Goal: Information Seeking & Learning: Check status

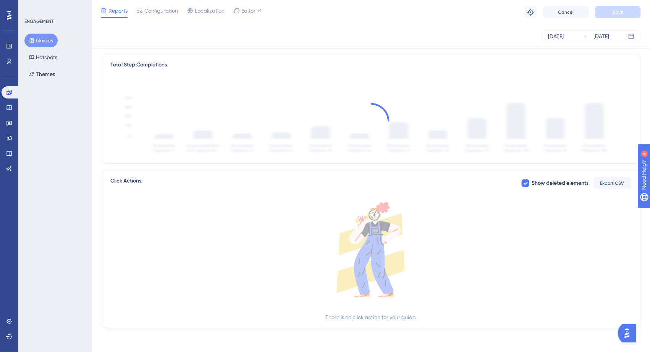
scroll to position [143, 0]
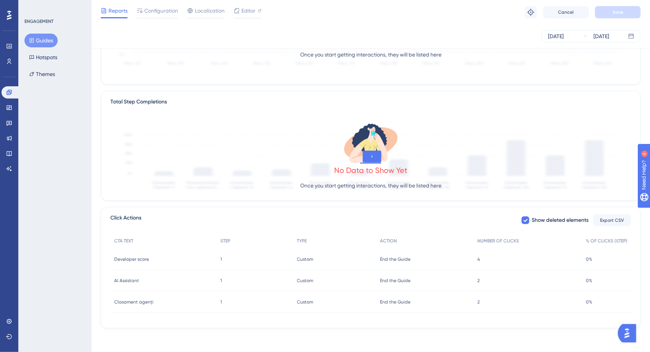
click at [239, 263] on div "1 1" at bounding box center [255, 259] width 77 height 21
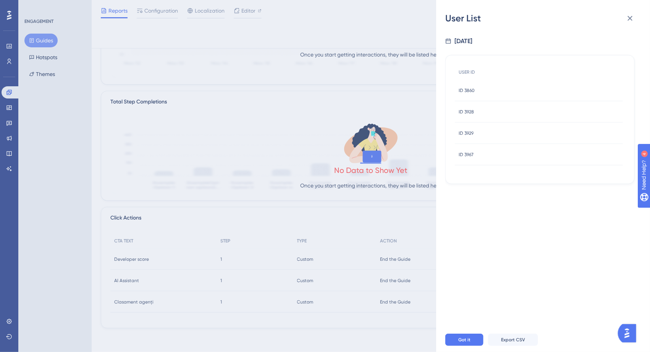
click at [494, 89] on div "ID 3860 ID 3860" at bounding box center [539, 90] width 168 height 21
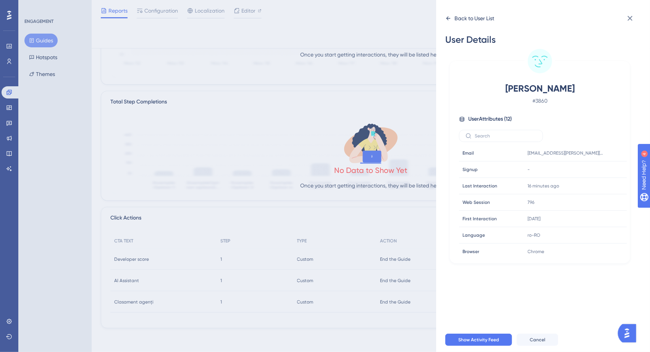
click at [446, 16] on icon at bounding box center [449, 18] width 6 height 6
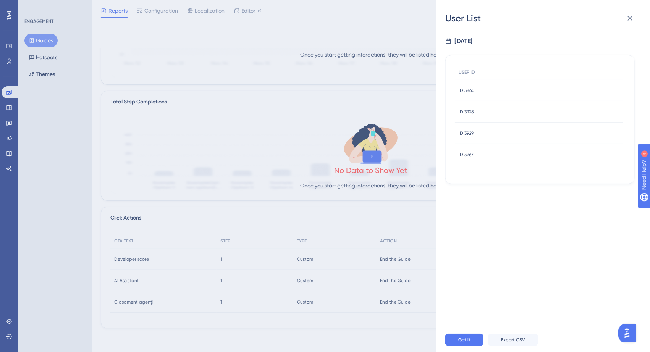
click at [496, 112] on div "ID 3928 ID 3928" at bounding box center [539, 111] width 168 height 21
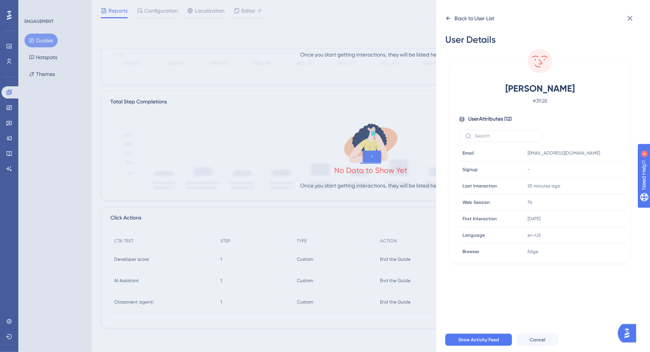
click at [446, 19] on icon at bounding box center [449, 18] width 6 height 6
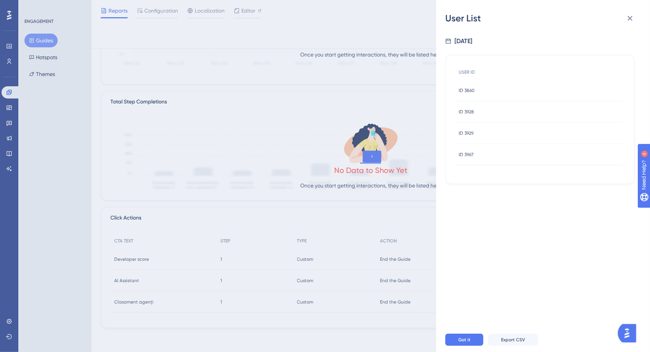
click at [490, 129] on div "ID 3929 ID 3929" at bounding box center [539, 133] width 168 height 21
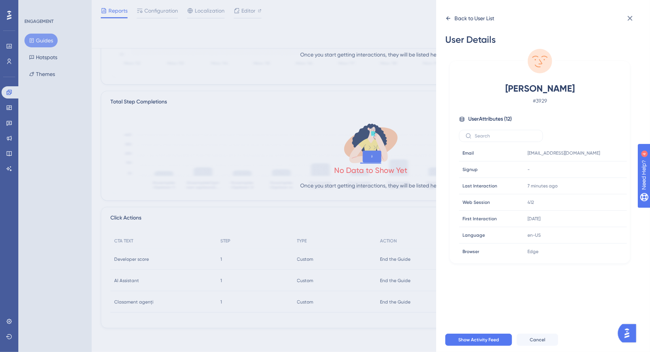
click at [450, 19] on icon at bounding box center [449, 18] width 6 height 6
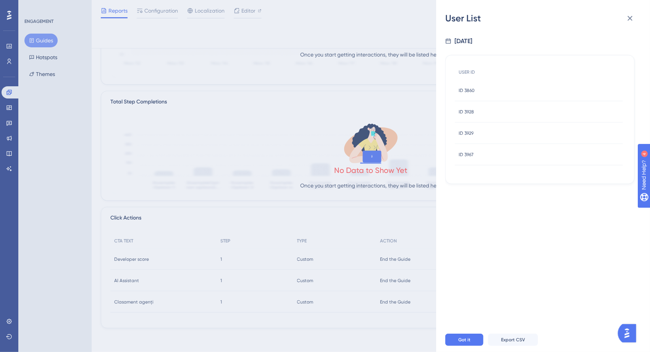
click at [487, 151] on div "ID 3967 ID 3967" at bounding box center [539, 154] width 168 height 21
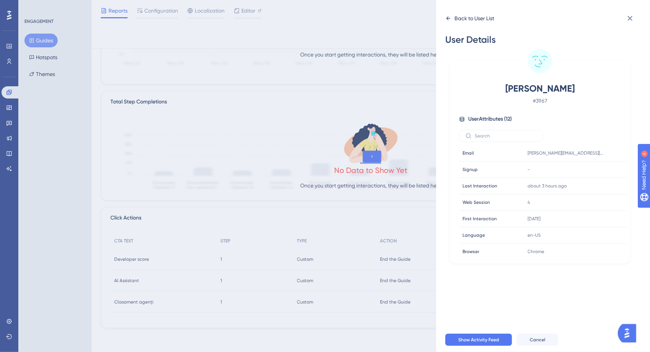
click at [447, 21] on div "Back to User List" at bounding box center [470, 18] width 49 height 12
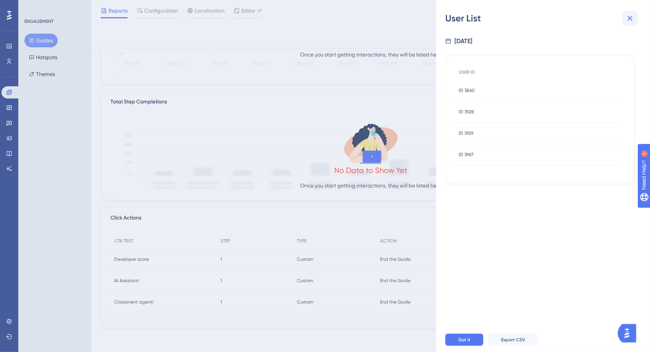
click at [631, 23] on button at bounding box center [630, 18] width 15 height 15
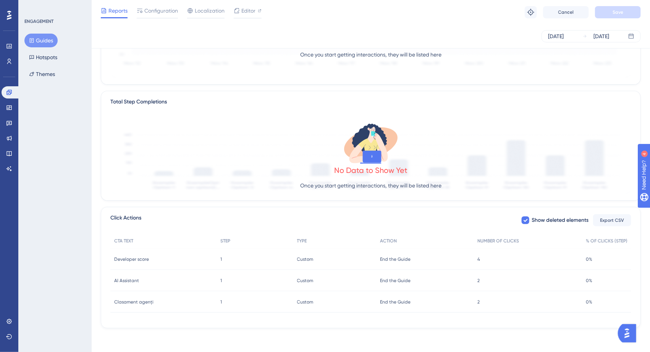
click at [252, 278] on div "1 1" at bounding box center [255, 280] width 77 height 21
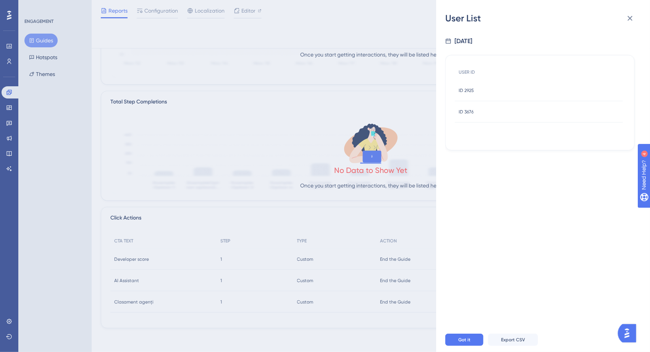
click at [485, 84] on div "ID 2925 ID 2925" at bounding box center [539, 90] width 168 height 21
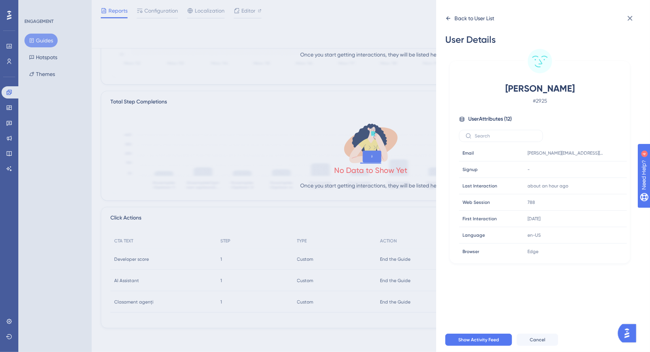
click at [448, 19] on icon at bounding box center [449, 18] width 4 height 4
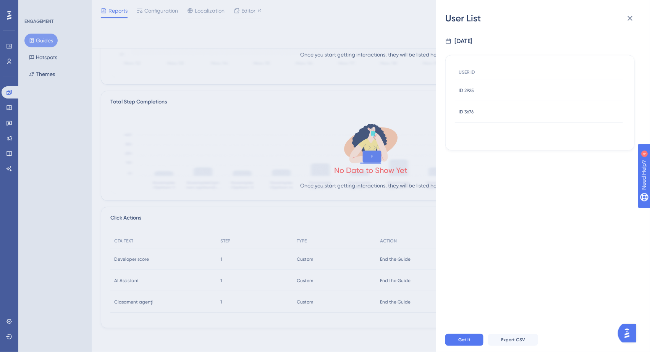
click at [500, 112] on div "ID 3676 ID 3676" at bounding box center [539, 111] width 168 height 21
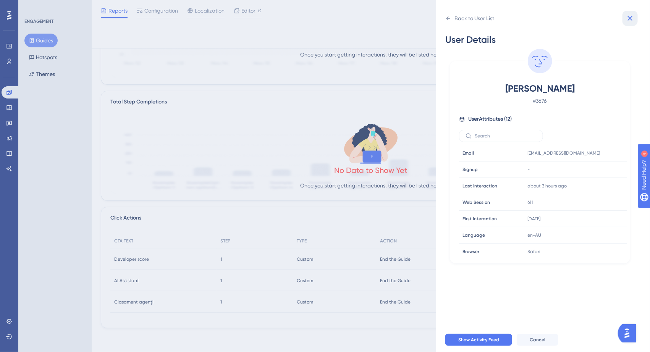
click at [634, 17] on icon at bounding box center [630, 18] width 9 height 9
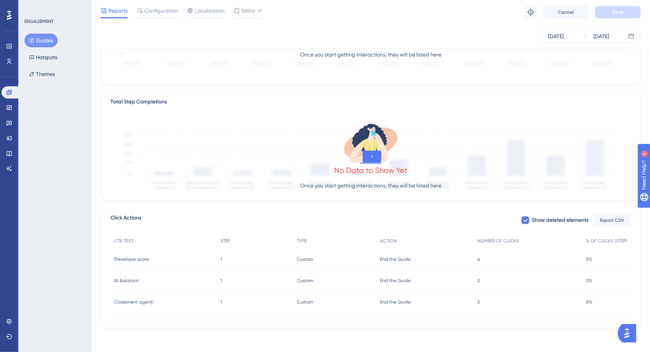
click at [354, 305] on div "Custom Custom" at bounding box center [334, 302] width 83 height 21
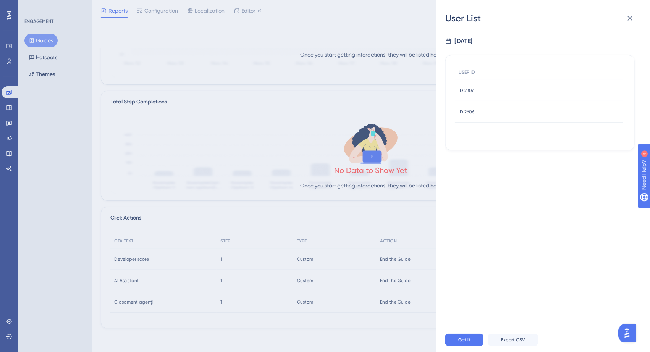
click at [499, 106] on div "ID 2606 ID 2606" at bounding box center [539, 111] width 168 height 21
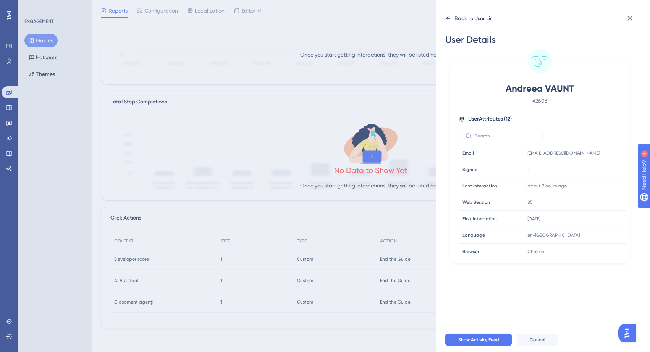
click at [446, 17] on icon at bounding box center [449, 18] width 6 height 6
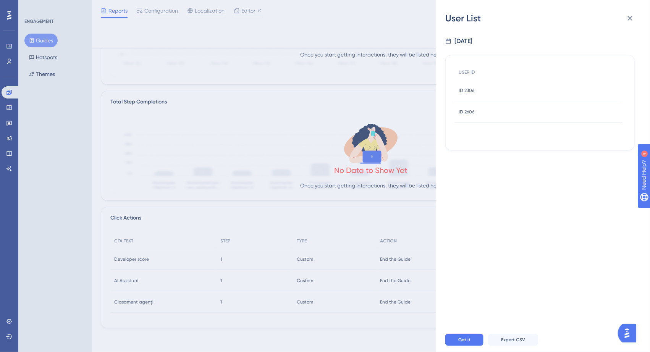
click at [502, 91] on div "ID 2306 ID 2306" at bounding box center [539, 90] width 168 height 21
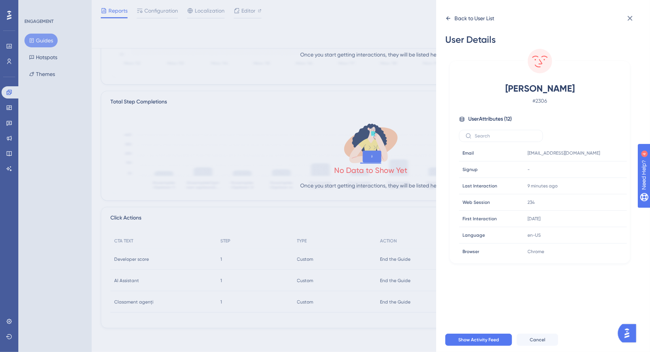
click at [450, 21] on div "Back to User List" at bounding box center [470, 18] width 49 height 12
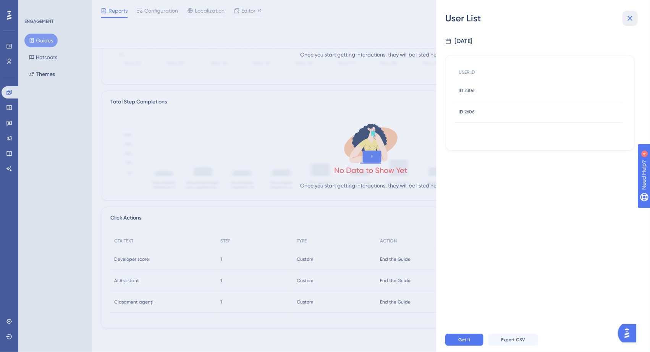
click at [629, 15] on icon at bounding box center [630, 18] width 9 height 9
